Goal: Communication & Community: Ask a question

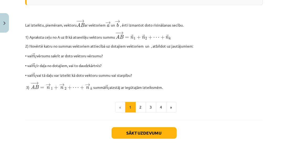
scroll to position [175, 0]
click at [143, 108] on button "2" at bounding box center [140, 107] width 10 height 10
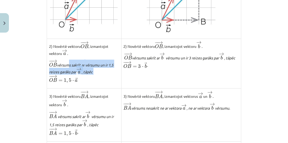
scroll to position [239, 0]
click at [94, 76] on p "− − → O B O B → vērsums sakrīt ar vērsumu un ir 1,5 reizes garāks par → a a → ,…" at bounding box center [84, 71] width 70 height 24
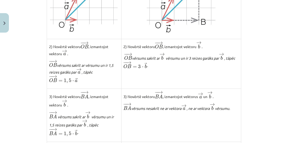
click at [29, 59] on div "🎯 RISINĀM KOPĀ! Izsaki vektoru ﻿ − − → O A O A → ar vektoriem → a a → un → b b …" at bounding box center [143, 79] width 237 height 448
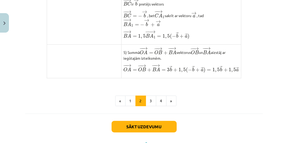
scroll to position [478, 0]
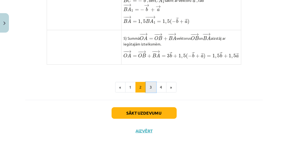
click at [150, 91] on button "3" at bounding box center [150, 87] width 10 height 10
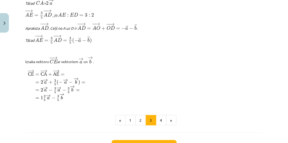
scroll to position [648, 0]
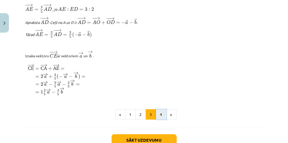
click at [160, 120] on button "4" at bounding box center [161, 114] width 10 height 10
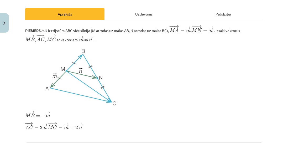
scroll to position [84, 0]
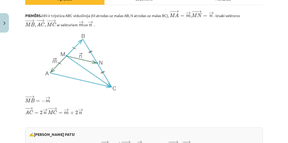
drag, startPoint x: 48, startPoint y: 113, endPoint x: 53, endPoint y: 115, distance: 6.1
click at [48, 113] on span "M" at bounding box center [51, 112] width 6 height 4
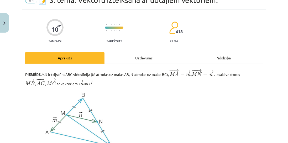
scroll to position [0, 0]
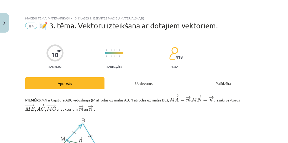
click at [130, 85] on div "Uzdevums" at bounding box center [143, 83] width 79 height 12
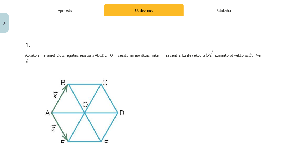
scroll to position [175, 0]
click at [205, 64] on p "Aplūko zīmējumu! Dots regulārs sešstūris ABCDEF, O — sešstūrim apvilktās riņķa …" at bounding box center [143, 56] width 237 height 15
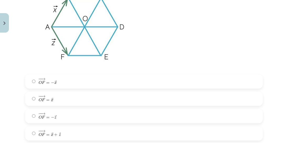
scroll to position [163, 0]
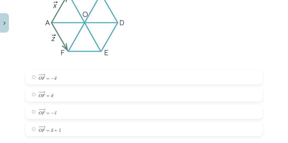
click at [81, 75] on label "− − → O F = − → x O F → = − x →" at bounding box center [144, 77] width 236 height 13
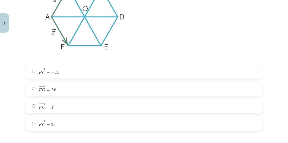
scroll to position [387, 0]
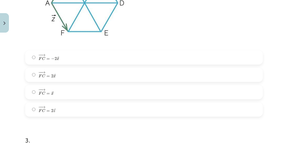
click at [71, 73] on label "− − → F C = 2 → x F C → = 2 x →" at bounding box center [144, 74] width 236 height 13
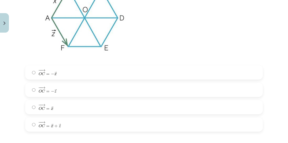
scroll to position [582, 0]
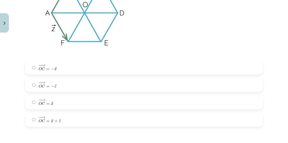
click at [55, 106] on label "− − → O C = → x O C → = x →" at bounding box center [144, 101] width 236 height 13
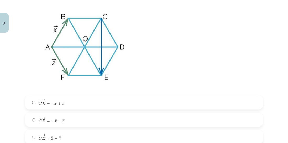
scroll to position [747, 0]
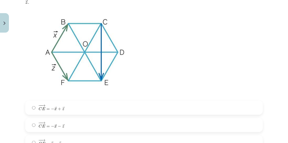
click at [66, 110] on label "− − → C E = − → x + → z C E → = − x → + z →" at bounding box center [144, 107] width 236 height 13
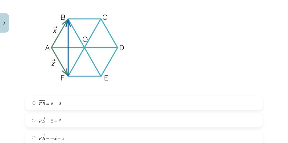
scroll to position [986, 0]
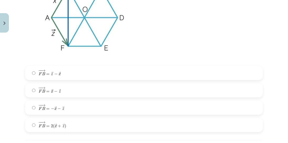
click at [59, 90] on span "− − → F B = → x − → z" at bounding box center [50, 90] width 22 height 6
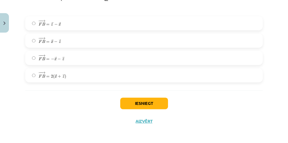
scroll to position [1038, 0]
click at [152, 103] on button "Iesniegt" at bounding box center [144, 103] width 48 height 12
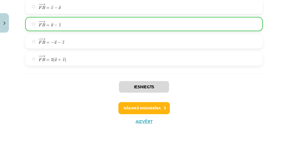
scroll to position [1055, 0]
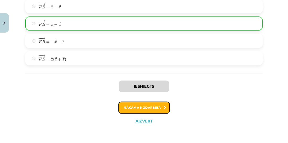
click at [164, 106] on icon at bounding box center [165, 107] width 2 height 3
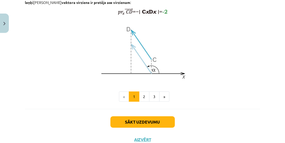
scroll to position [479, 0]
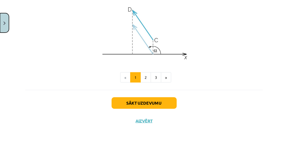
click at [7, 24] on button "Close" at bounding box center [4, 22] width 9 height 19
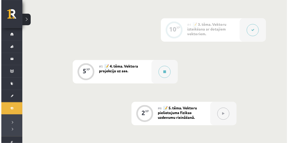
scroll to position [264, 0]
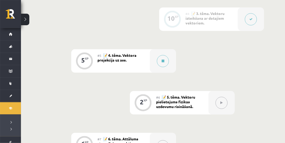
click at [247, 21] on button at bounding box center [251, 19] width 12 height 12
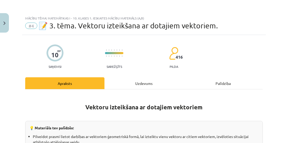
click at [137, 85] on div "Uzdevums" at bounding box center [143, 83] width 79 height 12
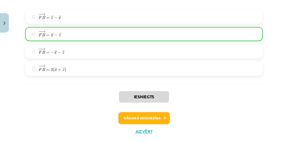
scroll to position [1055, 0]
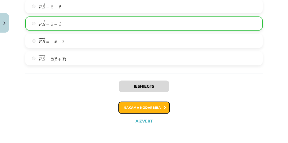
click at [129, 109] on button "Nākamā nodarbība" at bounding box center [143, 107] width 51 height 12
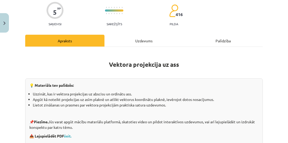
scroll to position [0, 0]
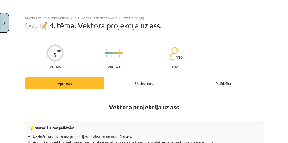
click at [6, 24] on button "Close" at bounding box center [4, 22] width 9 height 19
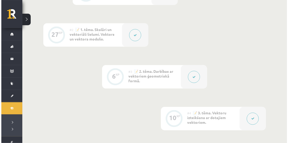
scroll to position [235, 0]
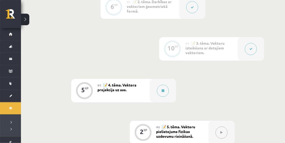
click at [247, 53] on div at bounding box center [251, 48] width 26 height 23
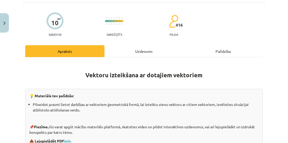
scroll to position [30, 0]
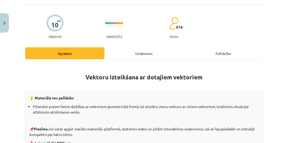
click at [128, 52] on div "Uzdevums" at bounding box center [143, 53] width 79 height 12
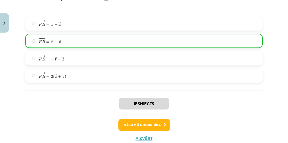
scroll to position [1055, 0]
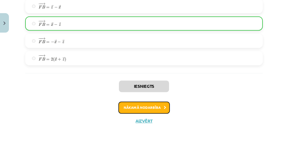
click at [162, 106] on button "Nākamā nodarbība" at bounding box center [143, 107] width 51 height 12
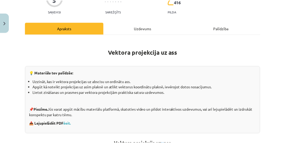
scroll to position [0, 0]
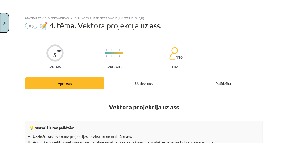
click at [3, 24] on button "Close" at bounding box center [4, 22] width 9 height 19
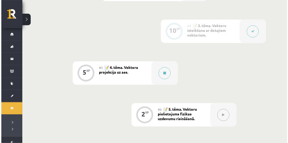
scroll to position [264, 0]
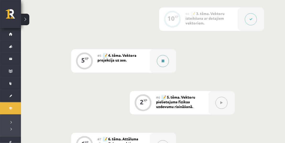
click at [169, 61] on div at bounding box center [163, 60] width 26 height 23
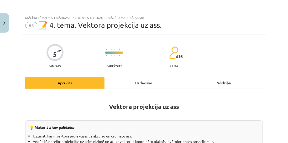
scroll to position [0, 0]
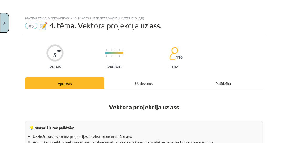
click at [0, 24] on button "Close" at bounding box center [4, 22] width 9 height 19
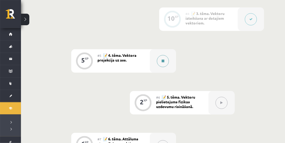
click at [157, 63] on div at bounding box center [163, 60] width 26 height 23
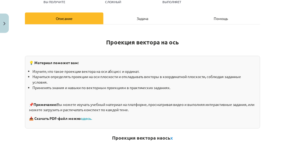
scroll to position [90, 0]
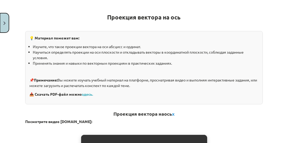
click at [6, 24] on button "Закрывать" at bounding box center [4, 22] width 9 height 19
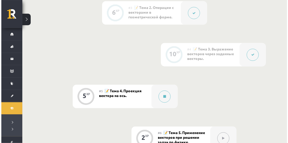
scroll to position [235, 0]
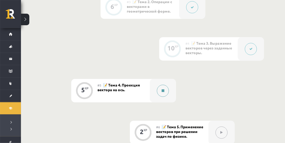
click at [163, 91] on icon at bounding box center [163, 90] width 3 height 3
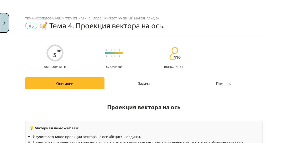
click at [4, 22] on img "Закрывать" at bounding box center [4, 22] width 2 height 3
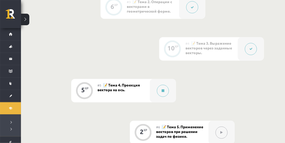
click at [253, 46] on button at bounding box center [251, 49] width 12 height 12
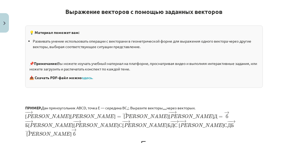
scroll to position [0, 0]
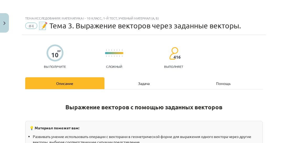
click at [134, 85] on div "Задача" at bounding box center [143, 83] width 79 height 12
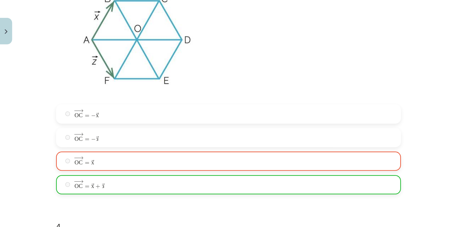
scroll to position [563, 0]
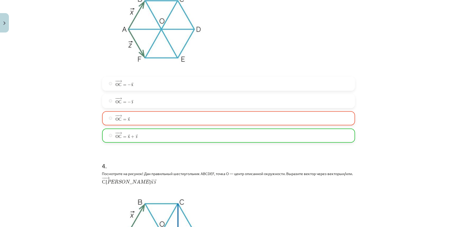
drag, startPoint x: 282, startPoint y: 0, endPoint x: 69, endPoint y: 92, distance: 231.7
click at [69, 92] on div "Тема исследования: Математика I - 10 класс, 1-й тест, учебный материал (а, б) #…" at bounding box center [228, 113] width 457 height 227
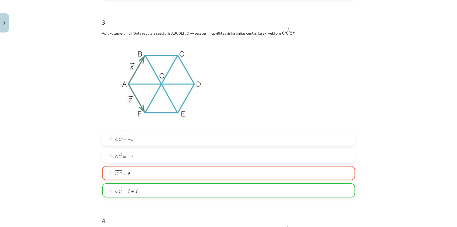
scroll to position [480, 0]
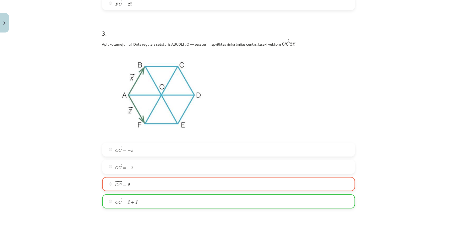
click at [287, 71] on div "Mācību tēma: Matemātikas i - 10. klases 1. ieskaites mācību materiāls (a,b) #4 …" at bounding box center [228, 113] width 457 height 227
click at [287, 25] on h1 "3 ." at bounding box center [228, 29] width 253 height 16
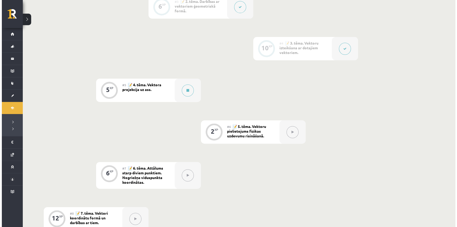
scroll to position [229, 0]
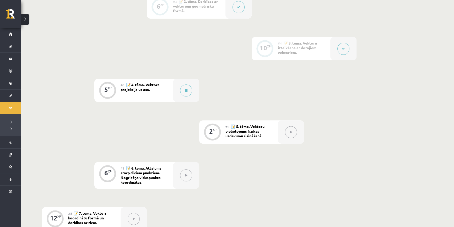
click at [340, 46] on button at bounding box center [343, 49] width 12 height 12
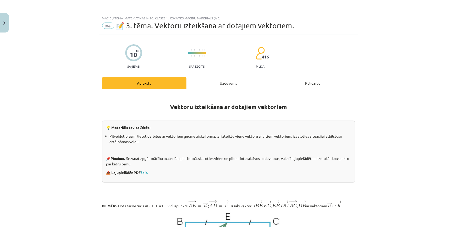
click at [233, 84] on div "Uzdevums" at bounding box center [229, 83] width 84 height 12
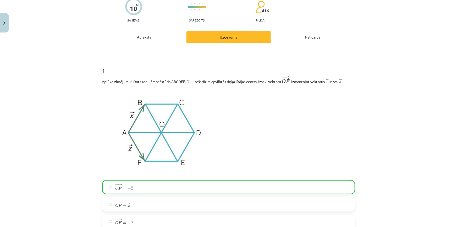
scroll to position [0, 0]
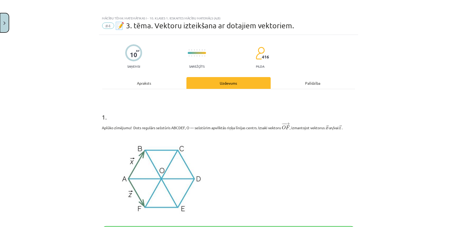
click at [5, 18] on button "Close" at bounding box center [4, 22] width 9 height 19
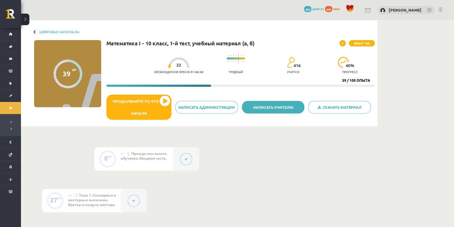
click at [276, 110] on link "Написать учителю" at bounding box center [273, 107] width 63 height 13
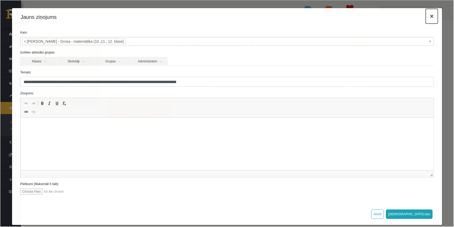
click at [430, 18] on button "×" at bounding box center [431, 15] width 12 height 15
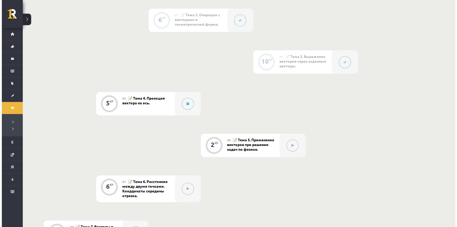
scroll to position [167, 0]
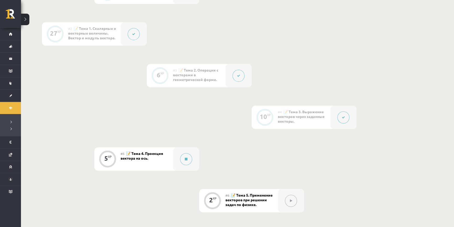
click at [346, 114] on button at bounding box center [343, 117] width 12 height 12
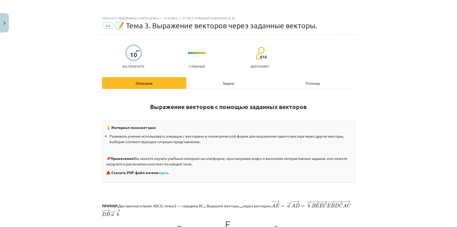
click at [240, 79] on div "Задача" at bounding box center [229, 83] width 84 height 12
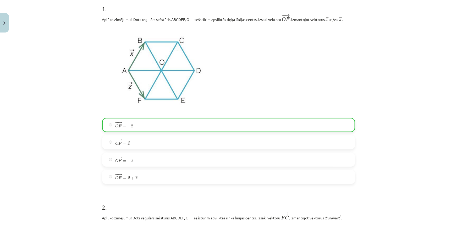
scroll to position [0, 0]
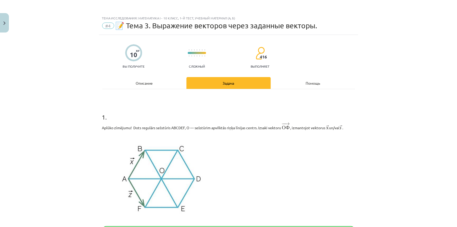
click at [306, 83] on font "Помощь" at bounding box center [313, 83] width 14 height 5
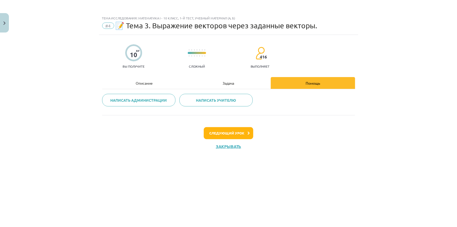
click at [143, 78] on div "Описание" at bounding box center [144, 83] width 84 height 12
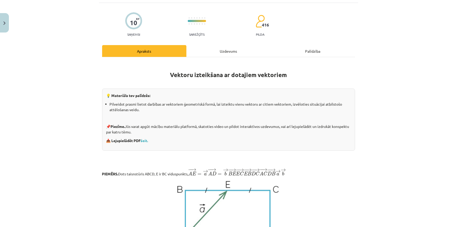
scroll to position [24, 0]
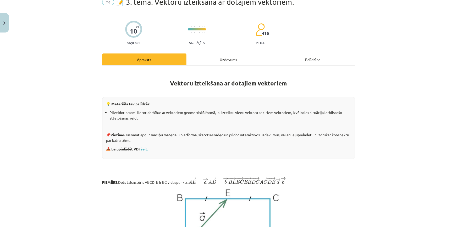
click at [213, 64] on div "Uzdevums" at bounding box center [229, 59] width 84 height 12
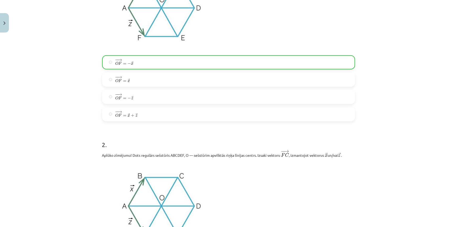
scroll to position [0, 0]
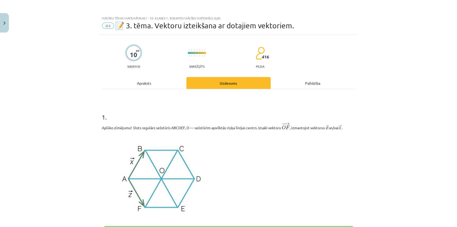
click at [292, 82] on div "Palīdzība" at bounding box center [313, 83] width 84 height 12
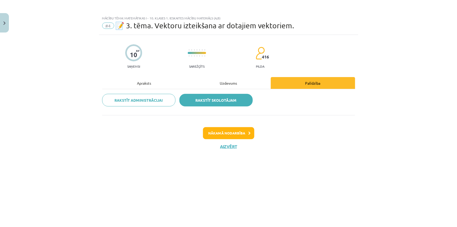
click at [238, 96] on link "Rakstīt skolotājam" at bounding box center [216, 100] width 73 height 13
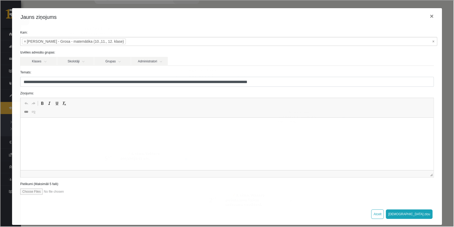
click at [40, 191] on input "file" at bounding box center [49, 191] width 59 height 6
click at [48, 134] on html at bounding box center [226, 126] width 413 height 16
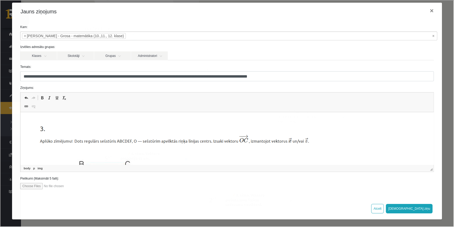
click at [57, 117] on img "Editor, wiswyg-editor-47434051581000-1760196399-725" at bounding box center [177, 226] width 302 height 218
click at [48, 116] on html at bounding box center [226, 227] width 413 height 230
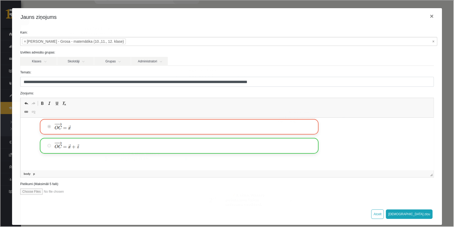
scroll to position [177, 0]
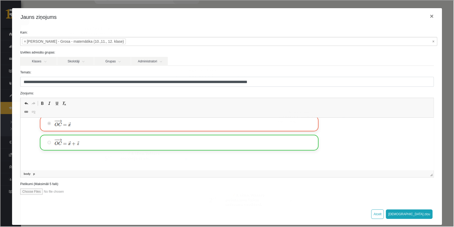
click at [84, 164] on p "Editor, wiswyg-editor-47434051581000-1760196399-725" at bounding box center [227, 56] width 403 height 220
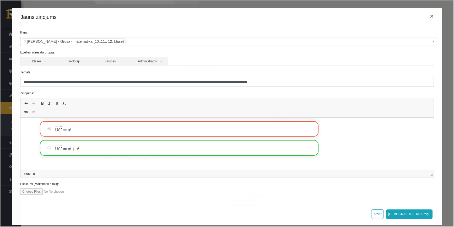
click at [292, 150] on img "Editor, wiswyg-editor-47434051581000-1760196399-725" at bounding box center [177, 60] width 302 height 218
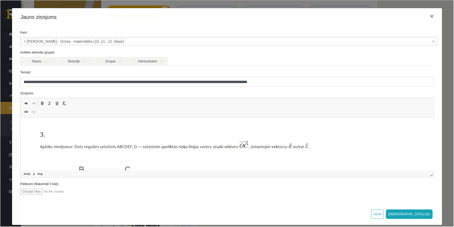
scroll to position [5, 0]
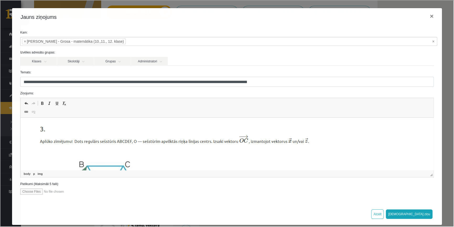
click at [32, 120] on html at bounding box center [226, 227] width 413 height 230
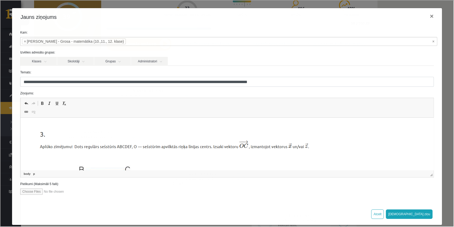
scroll to position [0, 0]
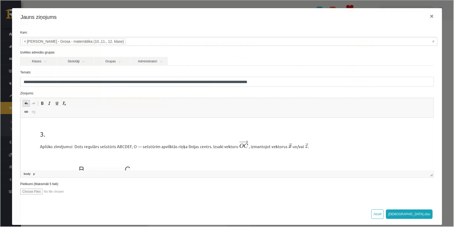
click at [25, 101] on span at bounding box center [26, 103] width 4 height 4
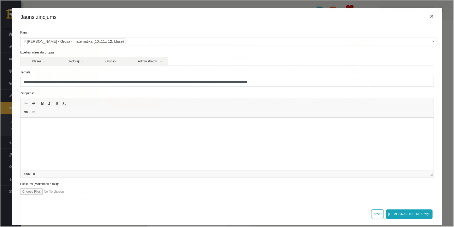
click at [46, 126] on p "Editor, wiswyg-editor-47434051581000-1760196399-725" at bounding box center [227, 126] width 403 height 6
click at [90, 134] on html at bounding box center [226, 126] width 413 height 16
click at [427, 15] on button "×" at bounding box center [431, 15] width 12 height 15
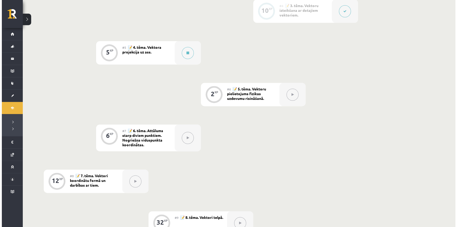
scroll to position [191, 0]
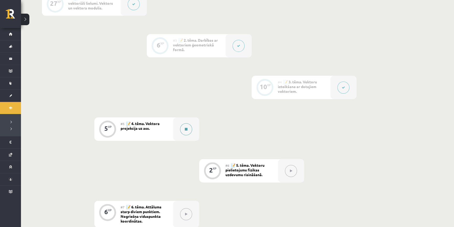
click at [185, 128] on icon at bounding box center [186, 129] width 3 height 3
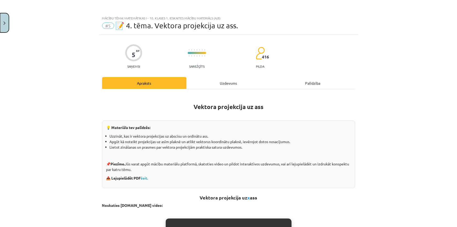
click at [3, 22] on img "Close" at bounding box center [4, 22] width 2 height 3
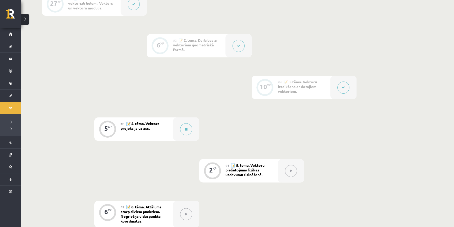
click at [347, 83] on button at bounding box center [343, 88] width 12 height 12
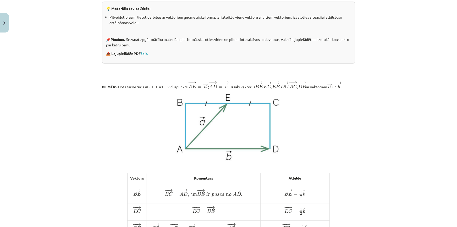
scroll to position [0, 0]
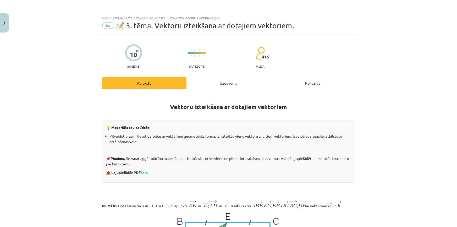
click at [202, 82] on div "Uzdevums" at bounding box center [229, 83] width 84 height 12
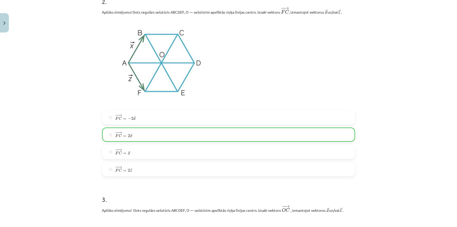
scroll to position [505, 0]
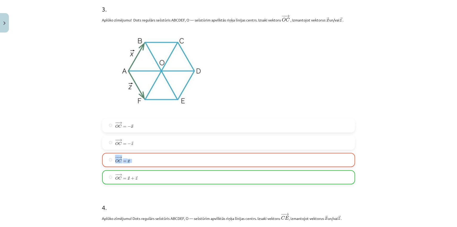
click at [109, 162] on label "− − → O C = → x O C → = x →" at bounding box center [229, 159] width 252 height 13
drag, startPoint x: 139, startPoint y: 177, endPoint x: 112, endPoint y: 177, distance: 26.5
click at [112, 177] on label "− − → O C = → x + → z O C → = x → + z →" at bounding box center [229, 177] width 252 height 13
drag, startPoint x: 125, startPoint y: 173, endPoint x: 140, endPoint y: 180, distance: 16.2
click at [140, 180] on label "− − → O C = → x + → z O C → = x → + z →" at bounding box center [229, 177] width 252 height 13
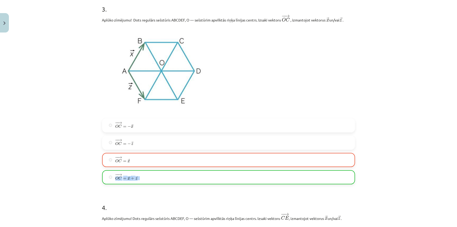
drag, startPoint x: 139, startPoint y: 178, endPoint x: 114, endPoint y: 180, distance: 25.2
click at [114, 180] on label "− − → O C = → x + → z O C → = x → + z →" at bounding box center [229, 177] width 252 height 13
drag, startPoint x: 142, startPoint y: 178, endPoint x: 104, endPoint y: 177, distance: 37.3
click at [104, 177] on label "− − → O C = → x + → z O C → = x → + z →" at bounding box center [229, 177] width 252 height 13
click at [409, 136] on div "Mācību tēma: Matemātikas i - 10. klases 1. ieskaites mācību materiāls (a,b) #4 …" at bounding box center [228, 113] width 457 height 227
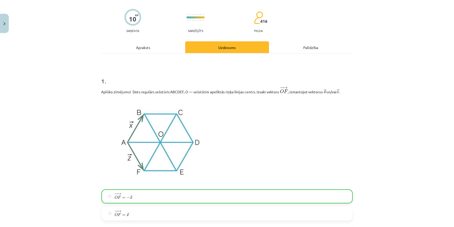
scroll to position [0, 0]
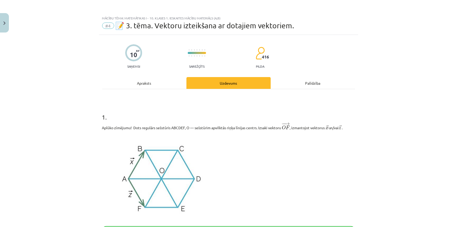
click at [321, 81] on div "Palīdzība" at bounding box center [313, 83] width 84 height 12
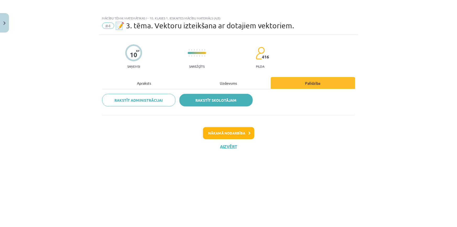
click at [245, 102] on link "Rakstīt skolotājam" at bounding box center [216, 100] width 73 height 13
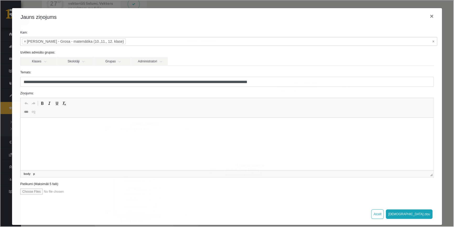
click at [91, 132] on html at bounding box center [226, 126] width 413 height 16
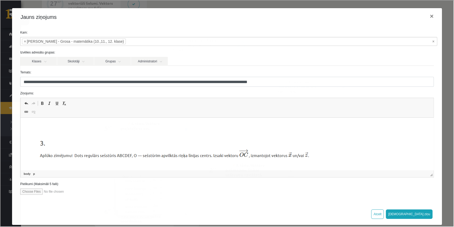
click at [48, 126] on p "Editor, wiswyg-editor-47433861248180-1760196926-757" at bounding box center [227, 126] width 403 height 6
click at [50, 126] on p "Editor, wiswyg-editor-47433861248180-1760196926-757" at bounding box center [227, 126] width 403 height 6
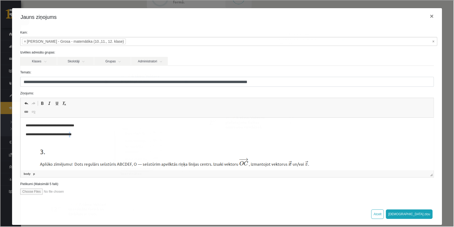
drag, startPoint x: 82, startPoint y: 135, endPoint x: 79, endPoint y: 137, distance: 2.9
click at [79, 137] on p "**********" at bounding box center [224, 135] width 396 height 6
click at [49, 102] on span at bounding box center [49, 103] width 4 height 4
click at [48, 102] on span at bounding box center [49, 103] width 4 height 4
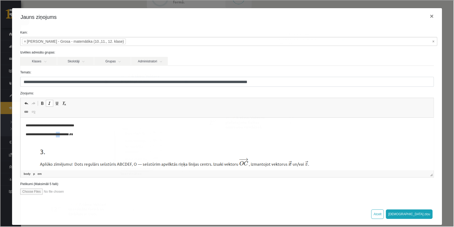
drag, startPoint x: 66, startPoint y: 134, endPoint x: 61, endPoint y: 135, distance: 5.6
click at [61, 135] on p "**********" at bounding box center [224, 135] width 396 height 6
click at [47, 102] on span at bounding box center [49, 103] width 4 height 4
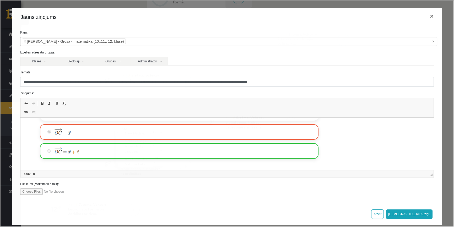
scroll to position [195, 0]
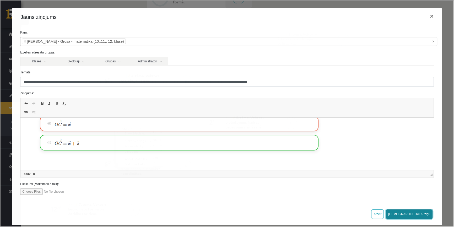
click at [422, 215] on button "[DEMOGRAPHIC_DATA] ziņu" at bounding box center [408, 213] width 47 height 9
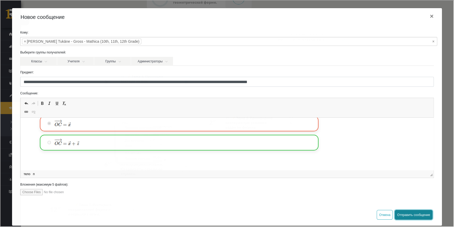
click at [409, 215] on font "Отправить сообщение" at bounding box center [413, 215] width 33 height 4
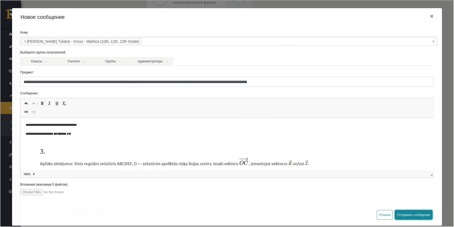
scroll to position [0, 0]
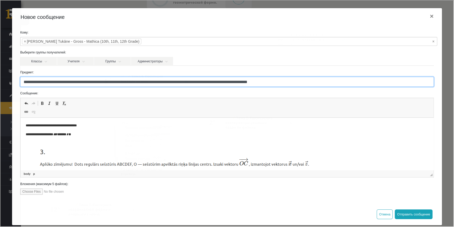
click at [79, 83] on input "**********" at bounding box center [227, 81] width 414 height 10
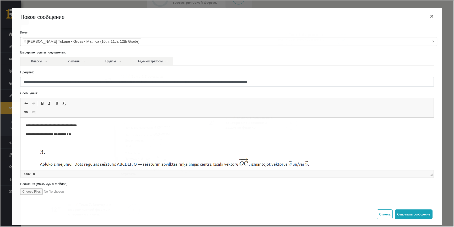
click at [138, 42] on ul "× × [PERSON_NAME] Tukāne - Gross - Mathica (10th, 11th, 12th Grade)" at bounding box center [228, 41] width 416 height 8
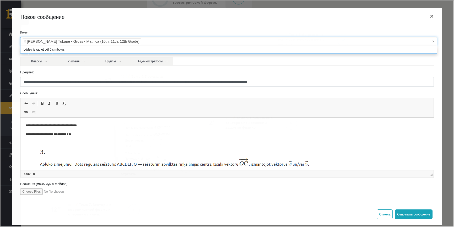
click at [111, 136] on p "**********" at bounding box center [224, 135] width 396 height 6
click at [368, 22] on div "Новое сообщение ×" at bounding box center [227, 17] width 430 height 18
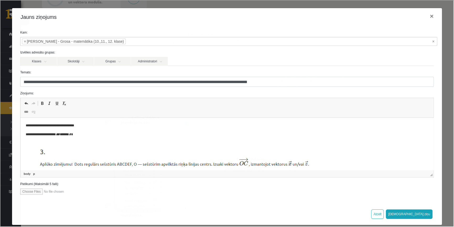
scroll to position [191, 0]
drag, startPoint x: 91, startPoint y: 135, endPoint x: 19, endPoint y: 124, distance: 73.5
click at [93, 125] on p "**********" at bounding box center [224, 126] width 396 height 6
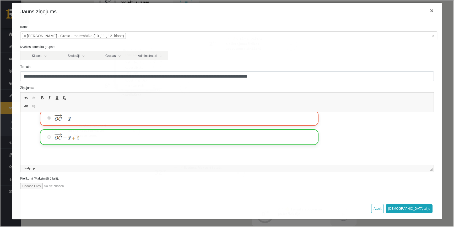
scroll to position [357, 0]
click at [429, 11] on button "×" at bounding box center [431, 10] width 12 height 15
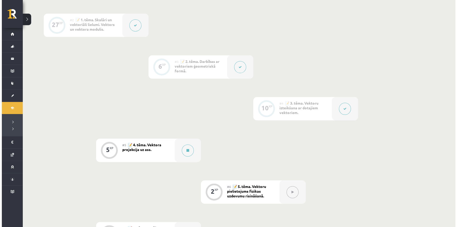
scroll to position [214, 0]
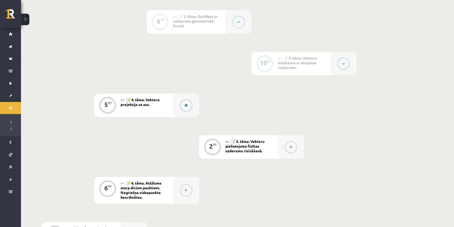
click at [193, 105] on div at bounding box center [186, 105] width 26 height 23
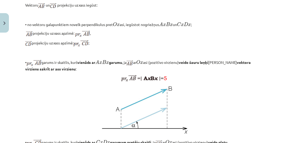
scroll to position [299, 0]
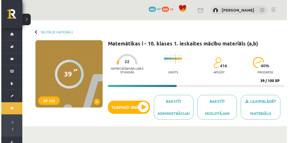
scroll to position [214, 0]
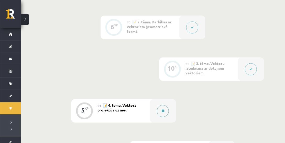
click at [167, 110] on button at bounding box center [163, 111] width 12 height 12
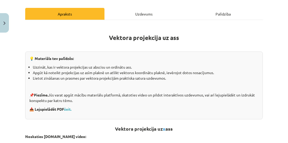
scroll to position [75, 0]
